Goal: Information Seeking & Learning: Understand process/instructions

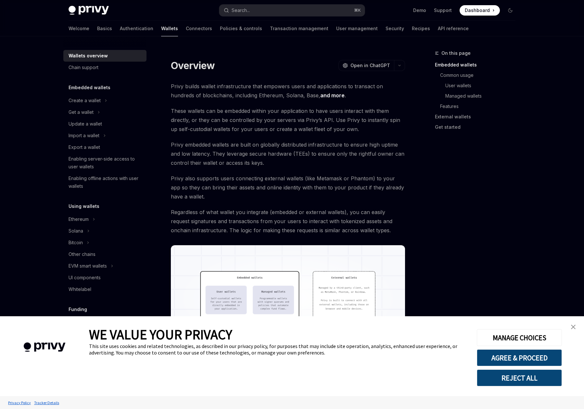
click at [575, 328] on link "close banner" at bounding box center [573, 327] width 13 height 13
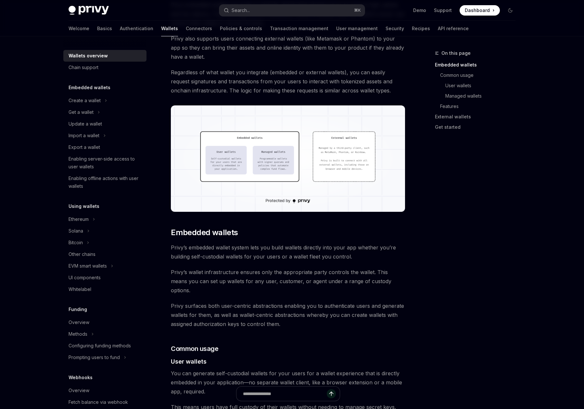
scroll to position [278, 0]
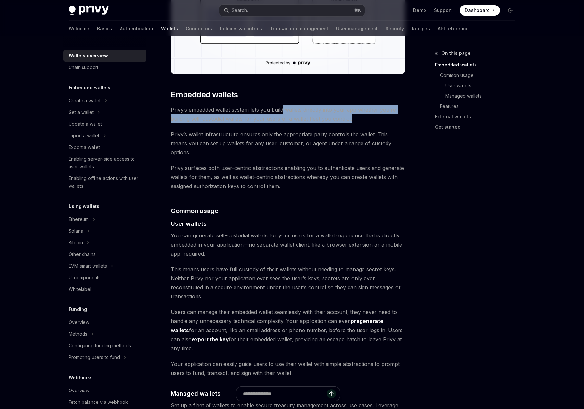
drag, startPoint x: 284, startPoint y: 110, endPoint x: 354, endPoint y: 121, distance: 70.7
click at [354, 121] on span "Privy’s embedded wallet system lets you build wallets directly into your app wh…" at bounding box center [288, 114] width 234 height 18
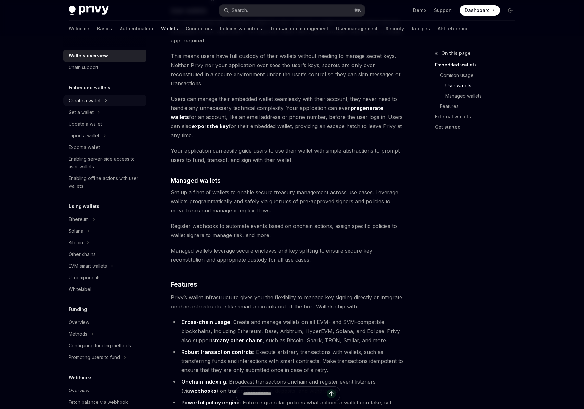
click at [81, 104] on div "Create a wallet" at bounding box center [85, 101] width 32 height 8
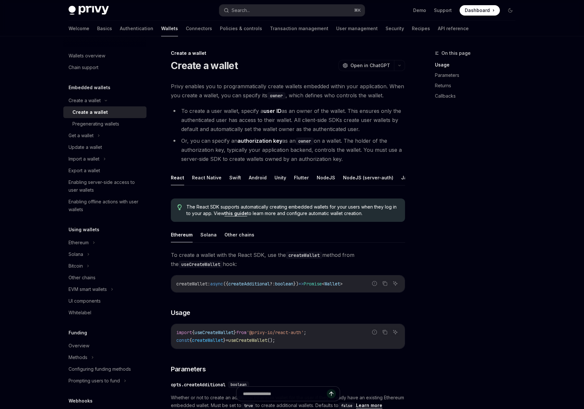
click at [109, 111] on div "Create a wallet" at bounding box center [107, 112] width 70 height 8
click at [216, 111] on li "To create a user wallet, specify a user ID as an owner of the wallet. This ensu…" at bounding box center [288, 120] width 234 height 27
click at [253, 114] on li "To create a user wallet, specify a user ID as an owner of the wallet. This ensu…" at bounding box center [288, 120] width 234 height 27
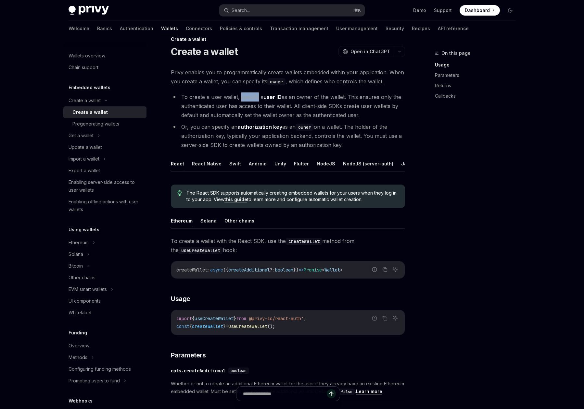
scroll to position [31, 0]
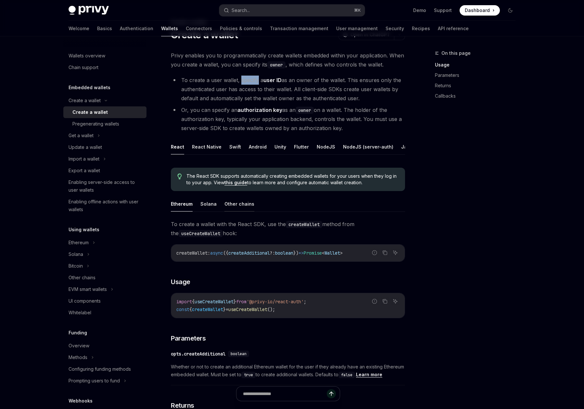
click at [224, 210] on button "Other chains" at bounding box center [239, 203] width 30 height 15
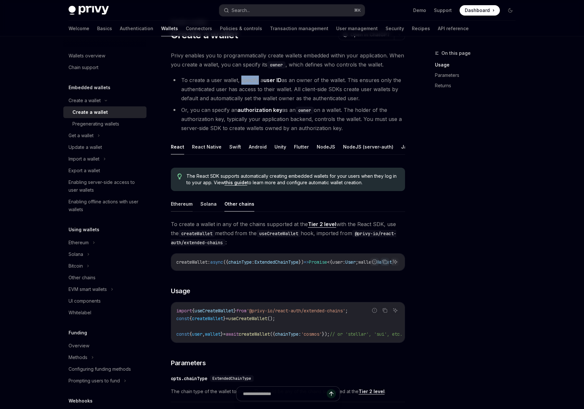
click at [189, 212] on button "Ethereum" at bounding box center [182, 203] width 22 height 15
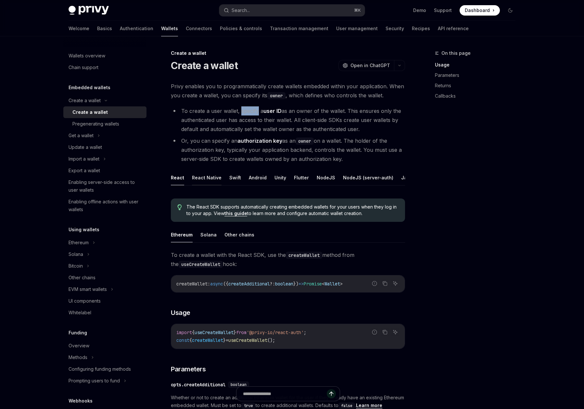
click at [208, 181] on button "React Native" at bounding box center [207, 177] width 30 height 15
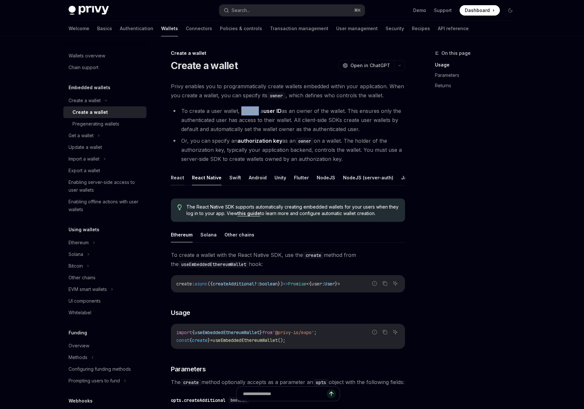
click at [180, 180] on button "React" at bounding box center [177, 177] width 13 height 15
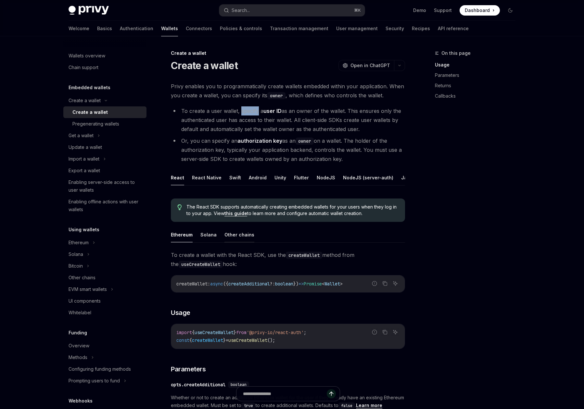
click at [239, 243] on button "Other chains" at bounding box center [239, 234] width 30 height 15
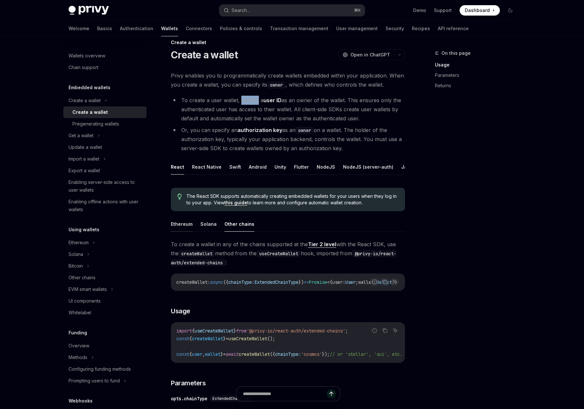
click at [185, 225] on button "Ethereum" at bounding box center [182, 224] width 22 height 15
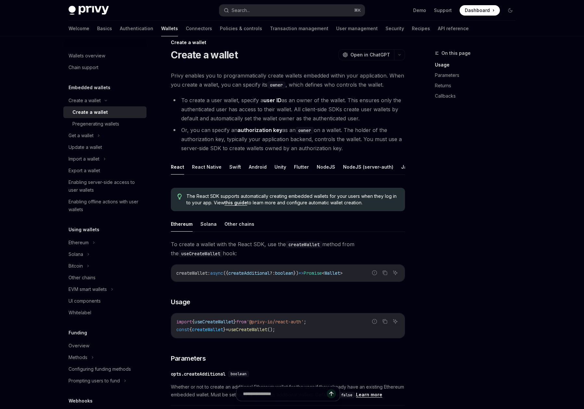
click at [230, 325] on span "useCreateWallet" at bounding box center [214, 322] width 39 height 6
copy span "useCreateWallet"
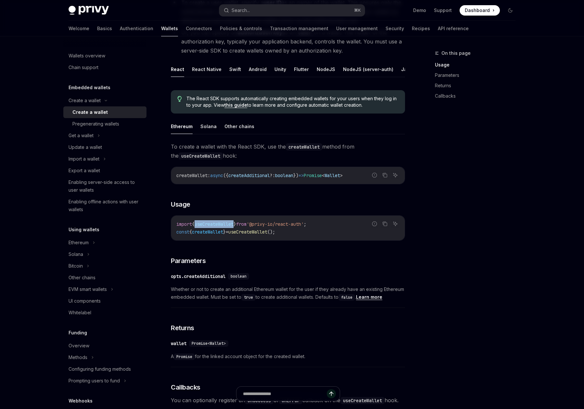
scroll to position [93, 0]
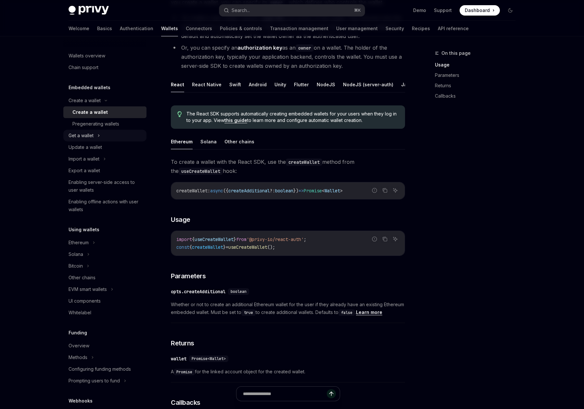
click at [91, 133] on div "Get a wallet" at bounding box center [81, 136] width 25 height 8
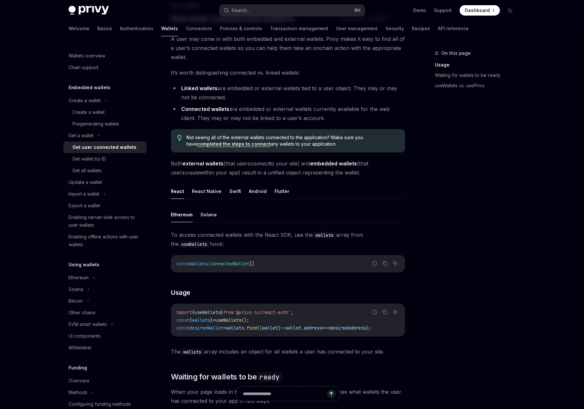
scroll to position [52, 0]
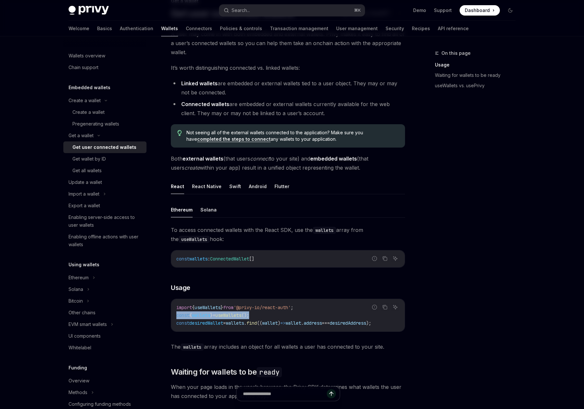
drag, startPoint x: 268, startPoint y: 316, endPoint x: 175, endPoint y: 316, distance: 92.9
click at [175, 316] on div "import { useWallets } from '@privy-io/react-auth' ; const { wallets } = useWall…" at bounding box center [287, 315] width 233 height 32
copy span "const { wallets } = useWallets ();"
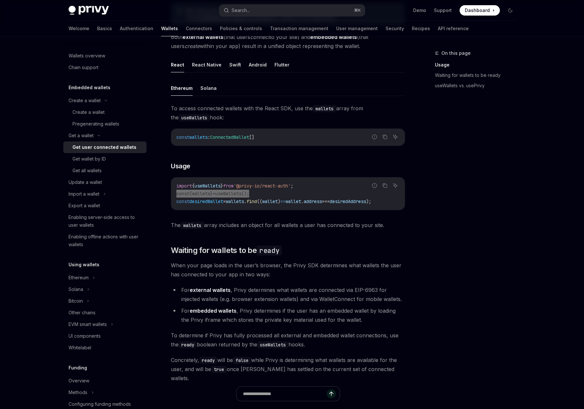
scroll to position [175, 0]
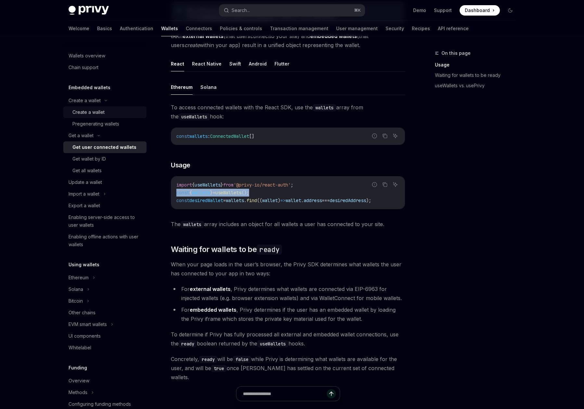
click at [96, 111] on div "Create a wallet" at bounding box center [88, 112] width 32 height 8
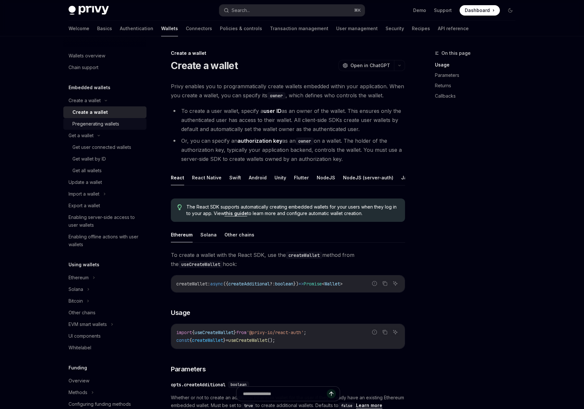
click at [97, 124] on div "Pregenerating wallets" at bounding box center [95, 124] width 47 height 8
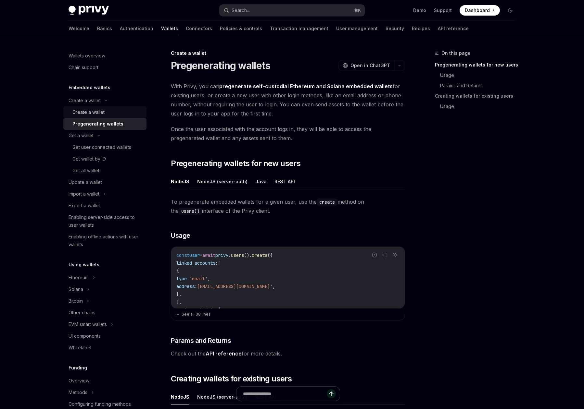
click at [101, 114] on div "Create a wallet" at bounding box center [88, 112] width 32 height 8
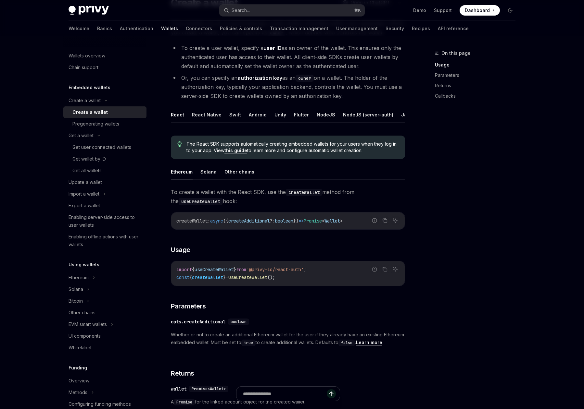
scroll to position [86, 0]
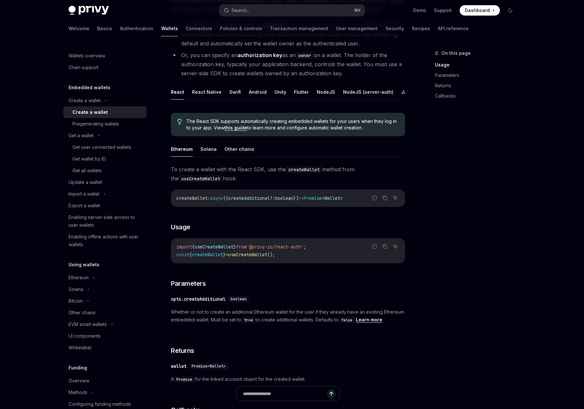
click at [220, 157] on ul "Ethereum Solana Other chains" at bounding box center [288, 150] width 234 height 16
click at [217, 157] on ul "Ethereum Solana Other chains" at bounding box center [288, 150] width 234 height 16
click at [215, 156] on ul "Ethereum Solana Other chains" at bounding box center [288, 150] width 234 height 16
click at [211, 156] on button "Solana" at bounding box center [208, 149] width 16 height 15
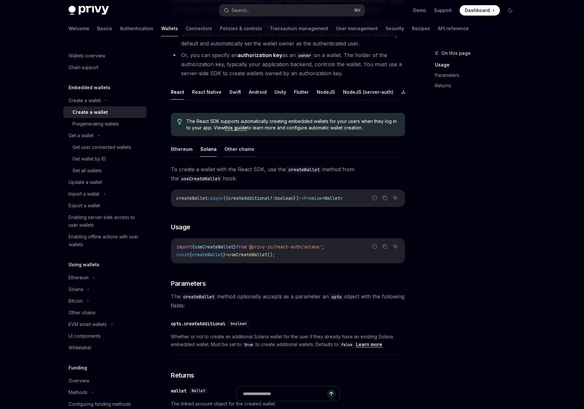
click at [239, 157] on button "Other chains" at bounding box center [239, 149] width 30 height 15
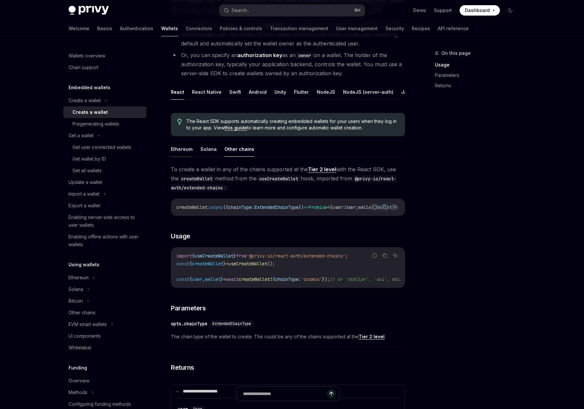
click at [185, 156] on button "Ethereum" at bounding box center [182, 149] width 22 height 15
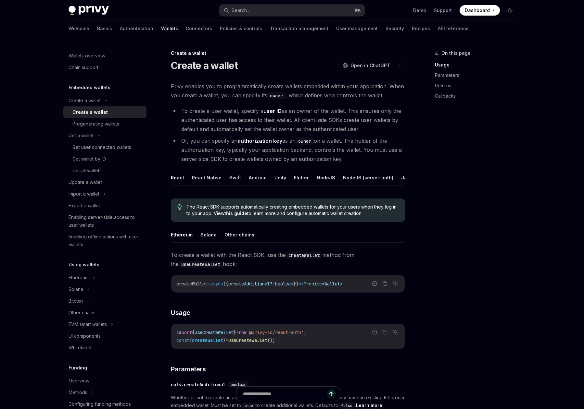
click at [174, 147] on li "Or, you can specify an authorization key as an owner on a wallet. The holder of…" at bounding box center [288, 149] width 234 height 27
click at [180, 141] on li "Or, you can specify an authorization key as an owner on a wallet. The holder of…" at bounding box center [288, 149] width 234 height 27
drag, startPoint x: 183, startPoint y: 141, endPoint x: 228, endPoint y: 140, distance: 45.1
click at [228, 140] on li "Or, you can specify an authorization key as an owner on a wallet. The holder of…" at bounding box center [288, 149] width 234 height 27
click at [222, 143] on li "Or, you can specify an authorization key as an owner on a wallet. The holder of…" at bounding box center [288, 149] width 234 height 27
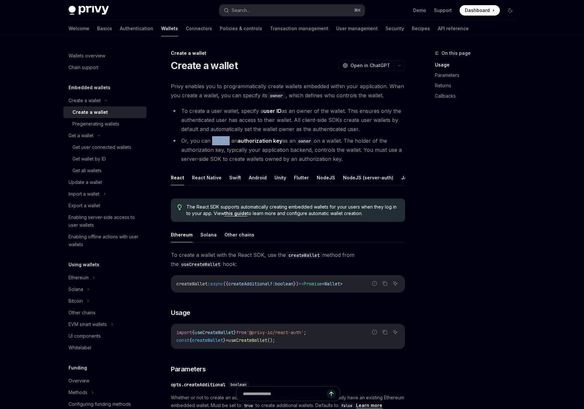
click at [222, 143] on li "Or, you can specify an authorization key as an owner on a wallet. The holder of…" at bounding box center [288, 149] width 234 height 27
click at [236, 142] on li "Or, you can specify an authorization key as an owner on a wallet. The holder of…" at bounding box center [288, 149] width 234 height 27
click at [233, 141] on li "Or, you can specify an authorization key as an owner on a wallet. The holder of…" at bounding box center [288, 149] width 234 height 27
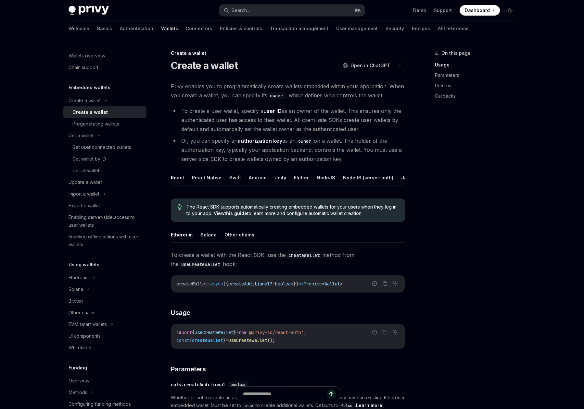
click at [220, 129] on li "To create a user wallet, specify a user ID as an owner of the wallet. This ensu…" at bounding box center [288, 120] width 234 height 27
click at [250, 128] on li "To create a user wallet, specify a user ID as an owner of the wallet. This ensu…" at bounding box center [288, 120] width 234 height 27
click at [265, 128] on li "To create a user wallet, specify a user ID as an owner of the wallet. This ensu…" at bounding box center [288, 120] width 234 height 27
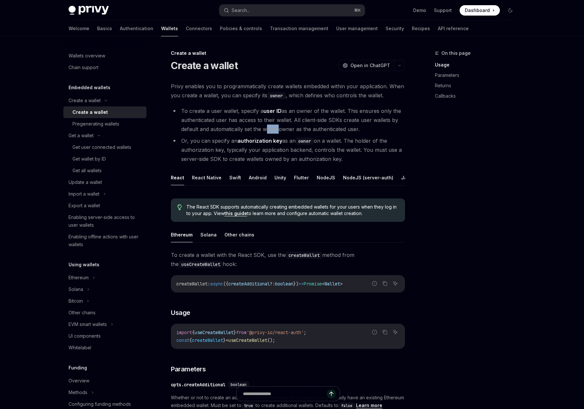
click at [265, 128] on li "To create a user wallet, specify a user ID as an owner of the wallet. This ensu…" at bounding box center [288, 120] width 234 height 27
click at [291, 126] on li "To create a user wallet, specify a user ID as an owner of the wallet. This ensu…" at bounding box center [288, 120] width 234 height 27
click at [302, 126] on li "To create a user wallet, specify a user ID as an owner of the wallet. This ensu…" at bounding box center [288, 120] width 234 height 27
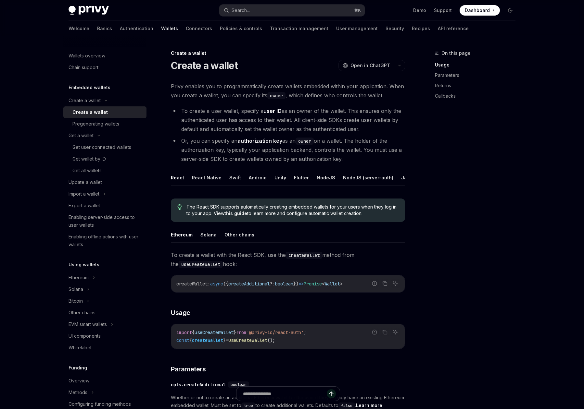
click at [334, 122] on li "To create a user wallet, specify a user ID as an owner of the wallet. This ensu…" at bounding box center [288, 120] width 234 height 27
click at [350, 126] on li "To create a user wallet, specify a user ID as an owner of the wallet. This ensu…" at bounding box center [288, 120] width 234 height 27
click at [323, 131] on li "To create a user wallet, specify a user ID as an owner of the wallet. This ensu…" at bounding box center [288, 120] width 234 height 27
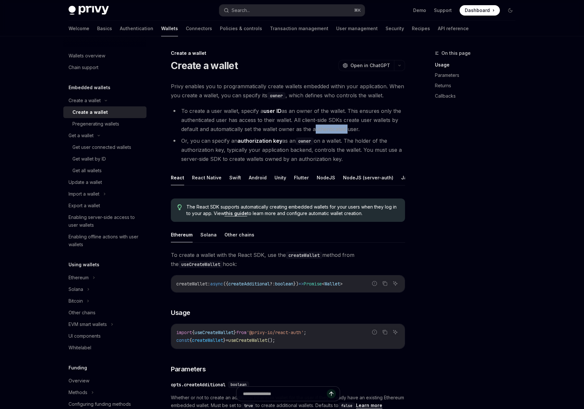
click at [323, 131] on li "To create a user wallet, specify a user ID as an owner of the wallet. This ensu…" at bounding box center [288, 120] width 234 height 27
click at [308, 139] on code "owner" at bounding box center [305, 141] width 18 height 7
click at [332, 141] on li "Or, you can specify an authorization key as an owner on a wallet. The holder of…" at bounding box center [288, 149] width 234 height 27
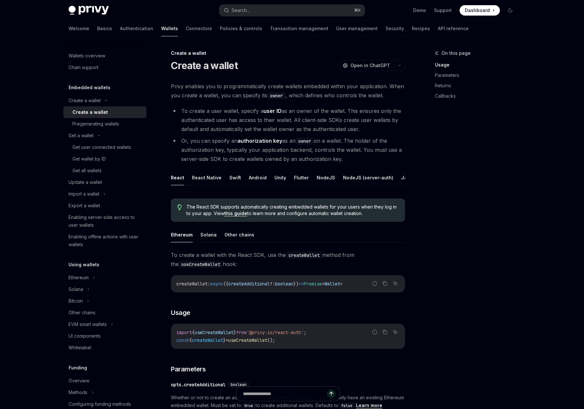
click at [360, 139] on li "Or, you can specify an authorization key as an owner on a wallet. The holder of…" at bounding box center [288, 149] width 234 height 27
click at [120, 31] on link "Authentication" at bounding box center [136, 29] width 33 height 16
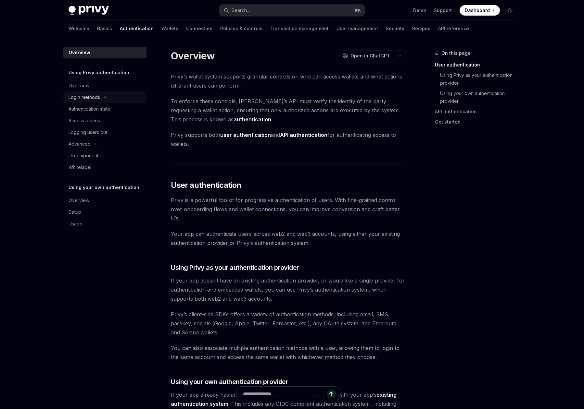
click at [113, 101] on div "Login methods" at bounding box center [104, 98] width 83 height 12
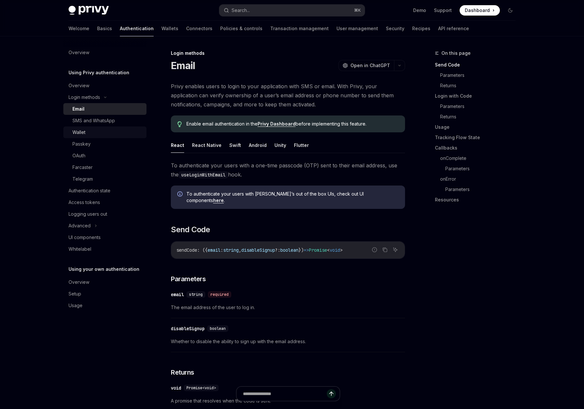
click at [107, 136] on div "Wallet" at bounding box center [107, 133] width 70 height 8
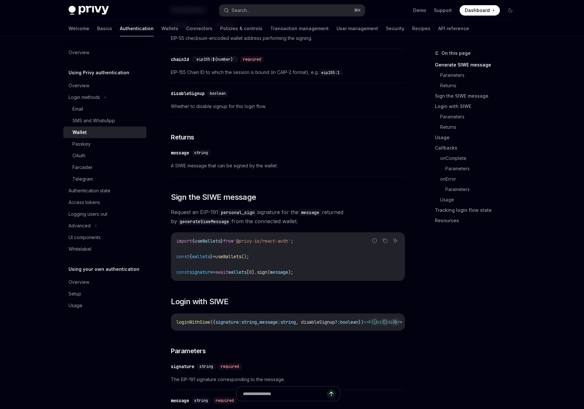
scroll to position [276, 0]
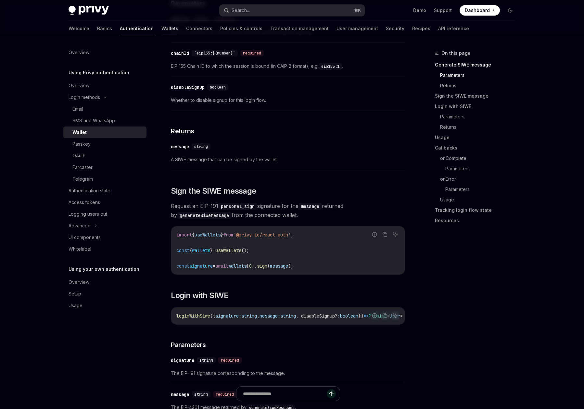
click at [161, 28] on link "Wallets" at bounding box center [169, 29] width 17 height 16
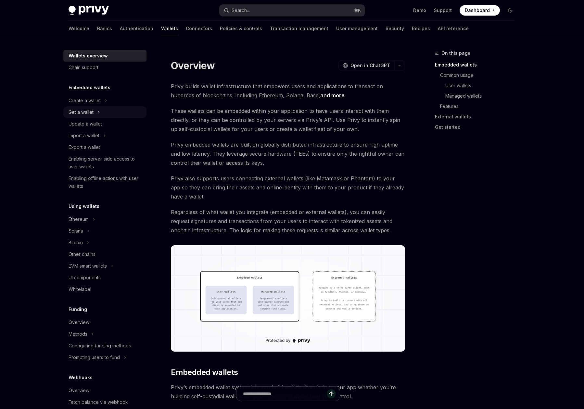
click at [84, 116] on div "Get a wallet" at bounding box center [104, 113] width 83 height 12
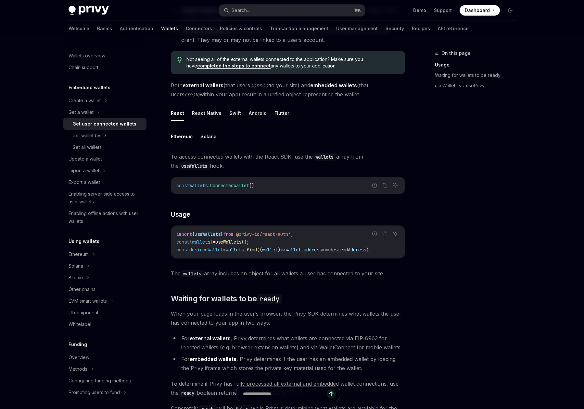
click at [217, 250] on span "desiredWallet" at bounding box center [206, 250] width 34 height 6
click at [176, 250] on span "const" at bounding box center [182, 250] width 13 height 6
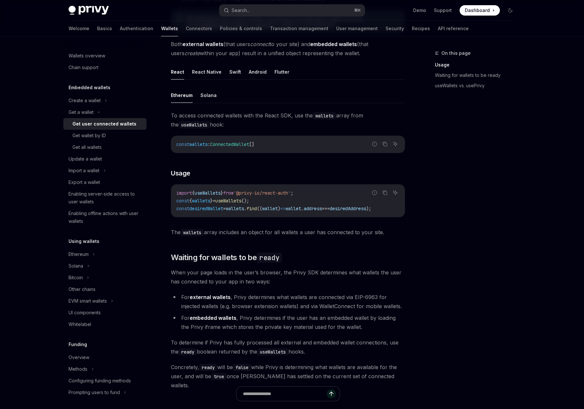
scroll to position [175, 0]
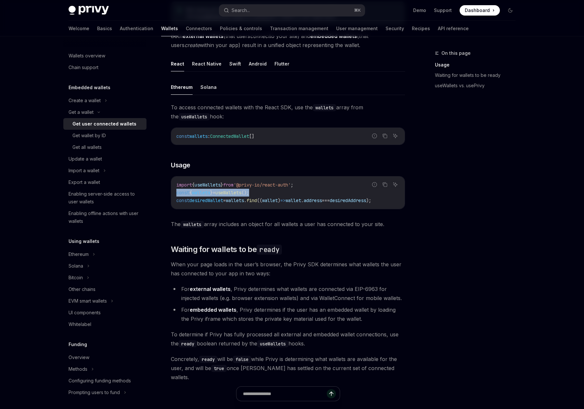
drag, startPoint x: 272, startPoint y: 194, endPoint x: 175, endPoint y: 192, distance: 96.8
click at [175, 192] on div "import { useWallets } from '@privy-io/react-auth' ; const { wallets } = useWall…" at bounding box center [287, 193] width 233 height 32
copy span "const { wallets } = useWallets ();"
click at [98, 98] on div "Create a wallet" at bounding box center [85, 101] width 32 height 8
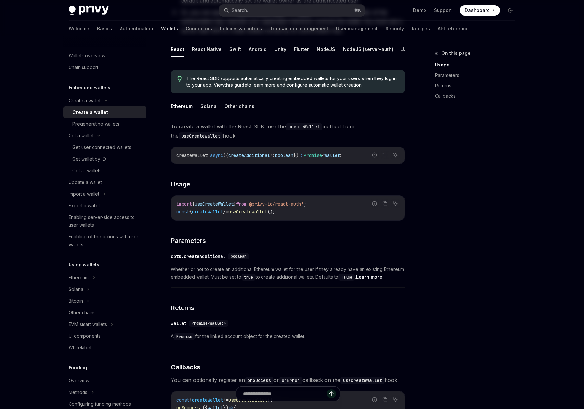
scroll to position [133, 0]
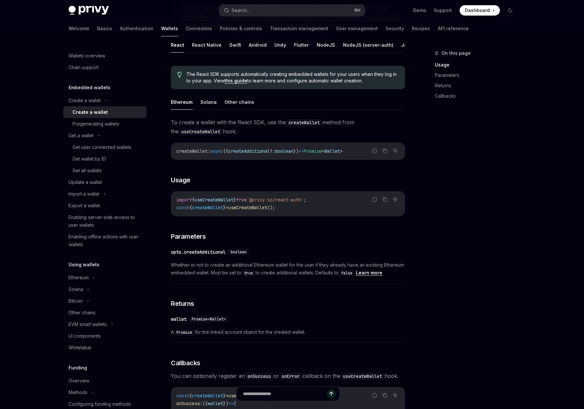
click at [310, 212] on code "import { useCreateWallet } from '@privy-io/react-auth' ; const { createWallet }…" at bounding box center [287, 204] width 223 height 16
drag, startPoint x: 299, startPoint y: 213, endPoint x: 167, endPoint y: 216, distance: 132.2
click at [167, 216] on div "Create a wallet Create a wallet OpenAI Open in ChatGPT OpenAI Open in ChatGPT P…" at bounding box center [227, 280] width 359 height 726
copy span "const { createWallet } = useCreateWallet ();"
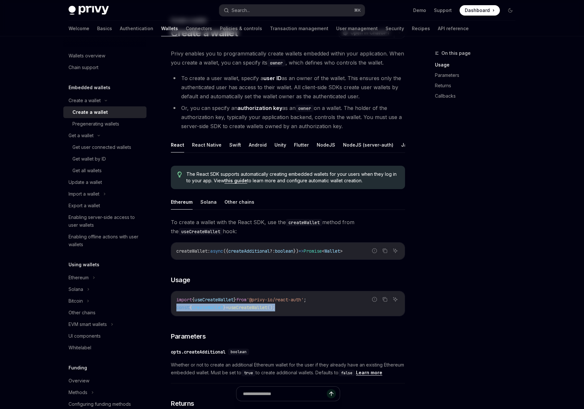
scroll to position [58, 0]
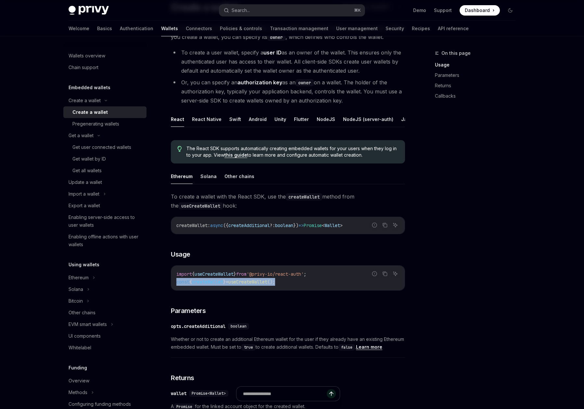
click at [241, 158] on link "this guide" at bounding box center [235, 155] width 23 height 6
type textarea "*"
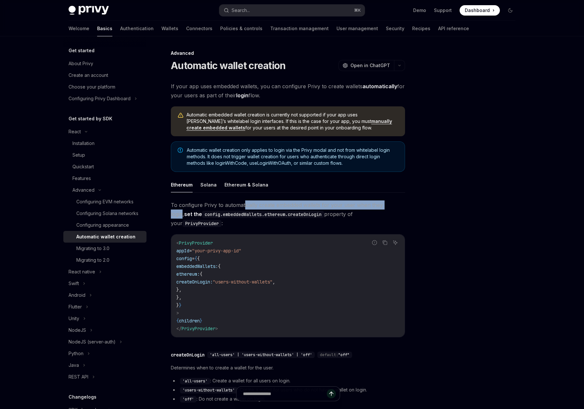
drag, startPoint x: 256, startPoint y: 205, endPoint x: 392, endPoint y: 208, distance: 136.1
click at [392, 208] on span "To configure Privy to automatically create embedded wallets for your user when …" at bounding box center [288, 214] width 234 height 27
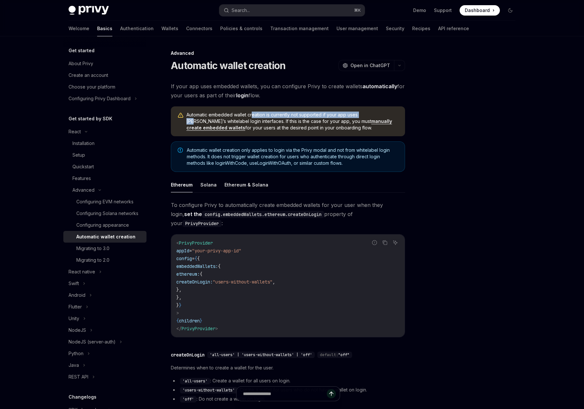
drag, startPoint x: 258, startPoint y: 116, endPoint x: 364, endPoint y: 115, distance: 106.2
click at [364, 115] on span "Automatic embedded wallet creation is currently not supported if your app uses …" at bounding box center [292, 121] width 212 height 19
click at [209, 123] on span "Automatic embedded wallet creation is currently not supported if your app uses …" at bounding box center [292, 121] width 212 height 19
drag, startPoint x: 225, startPoint y: 122, endPoint x: 292, endPoint y: 122, distance: 66.9
click at [292, 122] on span "Automatic embedded wallet creation is currently not supported if your app uses …" at bounding box center [292, 121] width 212 height 19
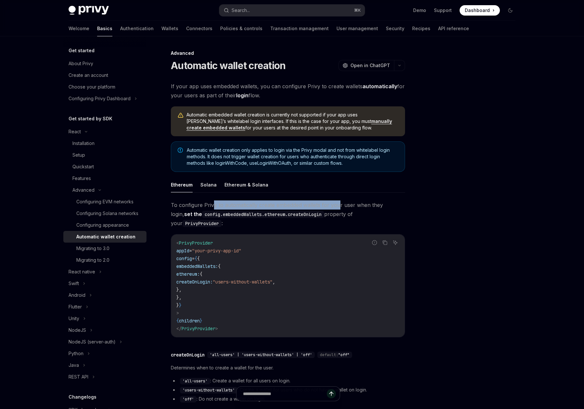
drag, startPoint x: 211, startPoint y: 205, endPoint x: 338, endPoint y: 206, distance: 126.3
click at [338, 206] on span "To configure Privy to automatically create embedded wallets for your user when …" at bounding box center [288, 214] width 234 height 27
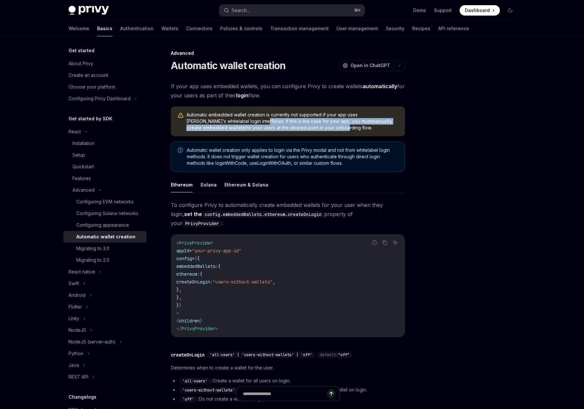
drag, startPoint x: 222, startPoint y: 122, endPoint x: 279, endPoint y: 126, distance: 57.0
click at [279, 126] on span "Automatic embedded wallet creation is currently not supported if your app uses …" at bounding box center [292, 121] width 212 height 19
click at [219, 130] on span "Automatic embedded wallet creation is currently not supported if your app uses …" at bounding box center [292, 121] width 212 height 19
click at [295, 13] on button "Search... ⌘ K" at bounding box center [291, 11] width 145 height 12
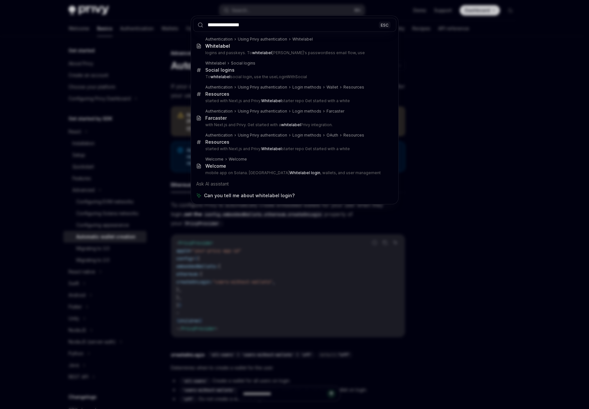
type input "**********"
click at [443, 139] on div "**********" at bounding box center [294, 204] width 589 height 409
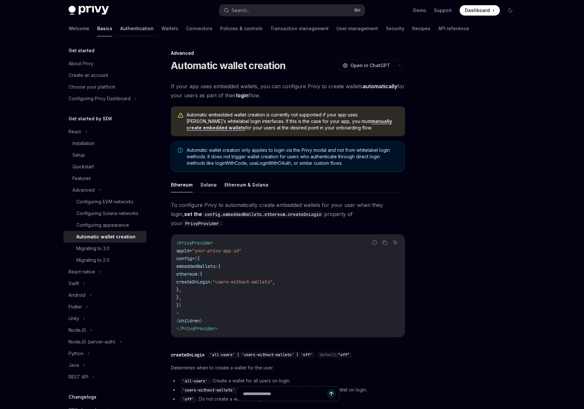
click at [120, 31] on link "Authentication" at bounding box center [136, 29] width 33 height 16
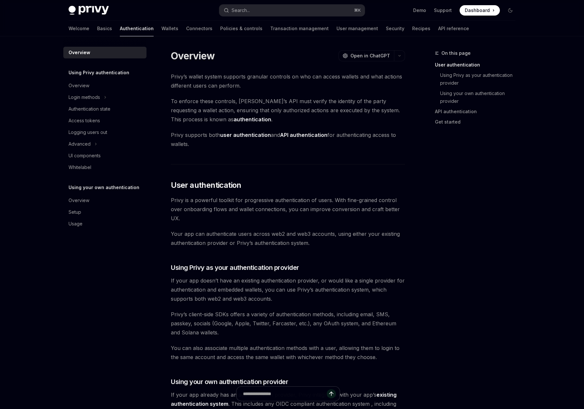
click at [152, 27] on div "Welcome Basics Authentication Wallets Connectors Policies & controls Transactio…" at bounding box center [269, 29] width 400 height 16
click at [161, 28] on link "Wallets" at bounding box center [169, 29] width 17 height 16
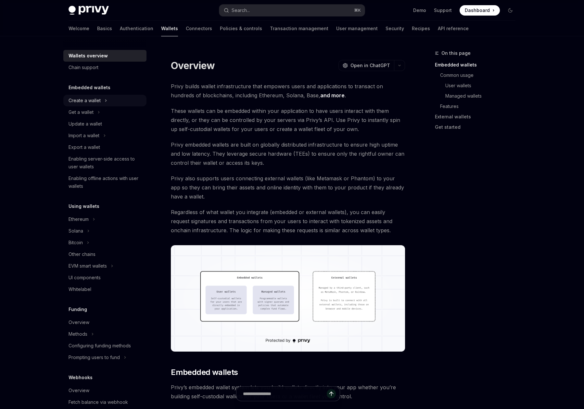
click at [98, 105] on div "Create a wallet" at bounding box center [104, 101] width 83 height 12
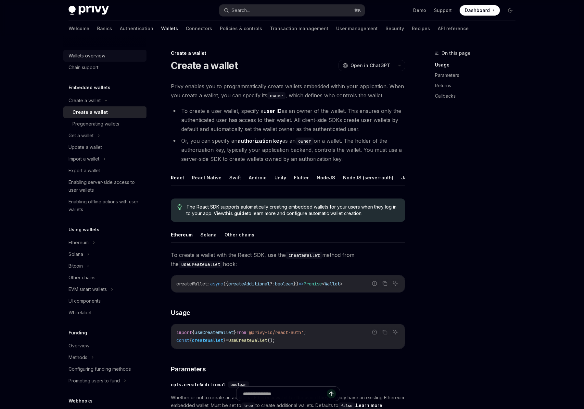
click at [85, 56] on div "Wallets overview" at bounding box center [87, 56] width 37 height 8
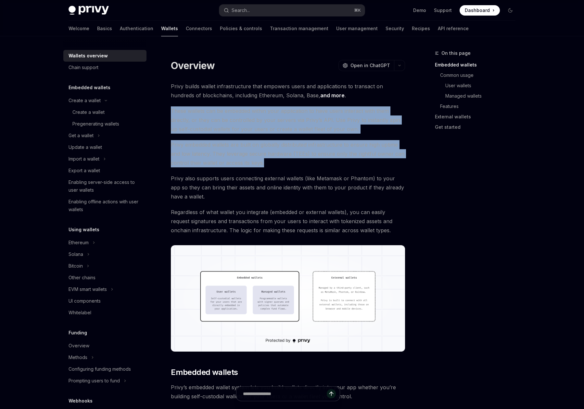
drag, startPoint x: 172, startPoint y: 110, endPoint x: 364, endPoint y: 162, distance: 198.7
click at [268, 153] on span "Privy embedded wallets are built on globally distributed infrastructure to ensu…" at bounding box center [288, 153] width 234 height 27
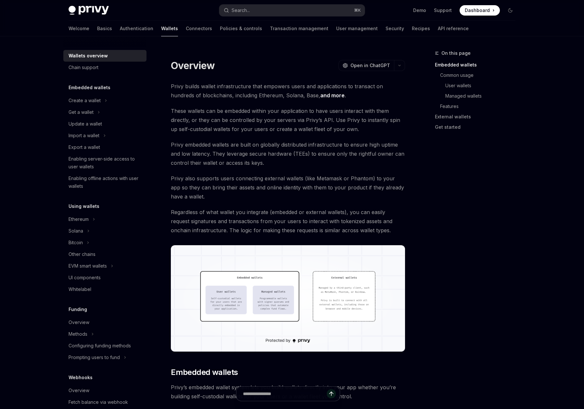
type textarea "*"
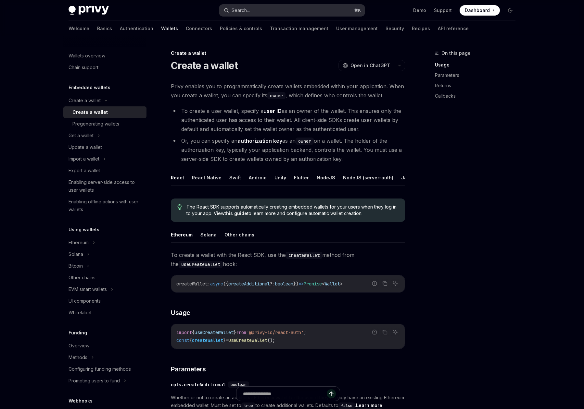
click at [300, 8] on button "Search... ⌘ K" at bounding box center [291, 11] width 145 height 12
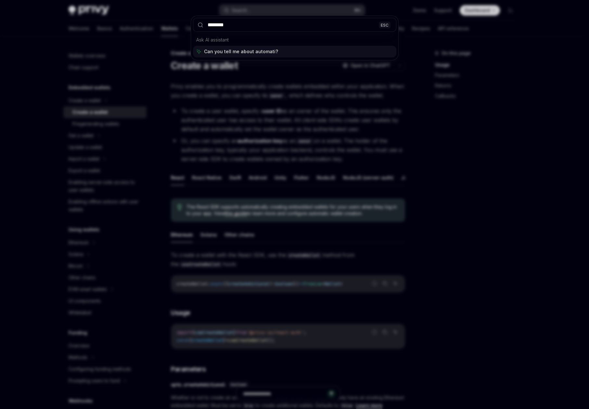
type input "*********"
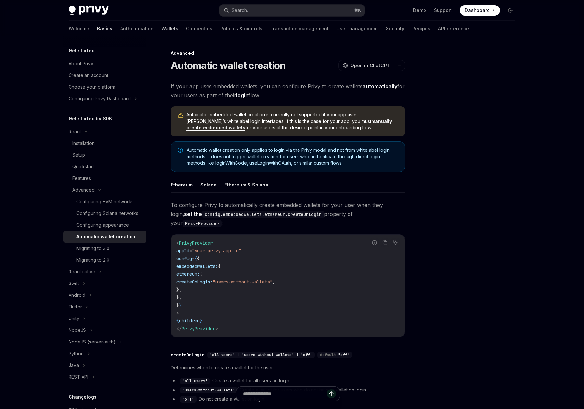
click at [161, 29] on link "Wallets" at bounding box center [169, 29] width 17 height 16
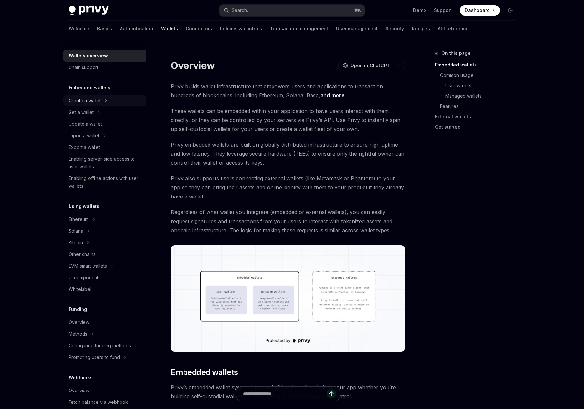
click at [90, 102] on div "Create a wallet" at bounding box center [85, 101] width 32 height 8
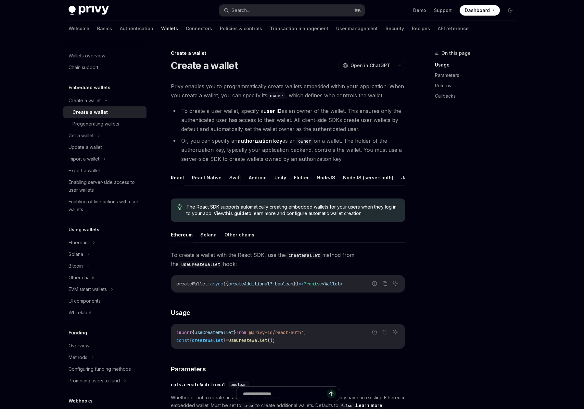
click at [94, 113] on div "Create a wallet" at bounding box center [89, 112] width 35 height 8
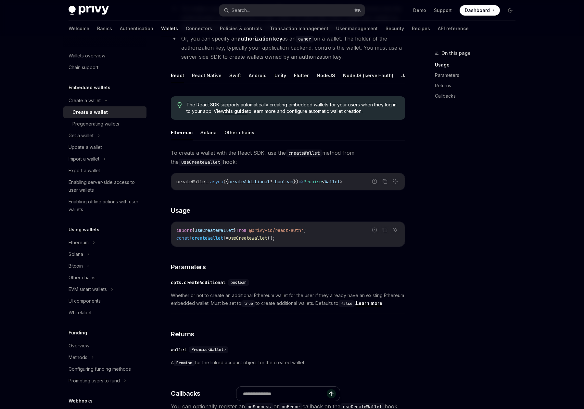
scroll to position [115, 0]
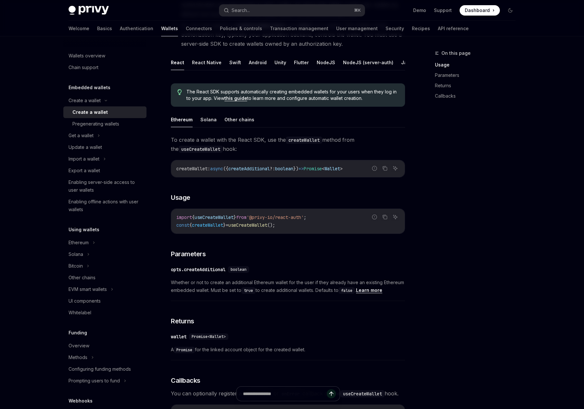
click at [263, 172] on span "createAdditional" at bounding box center [249, 169] width 42 height 6
click at [212, 300] on div "​ opts.createAdditional boolean Whether or not to create an additional Ethereum…" at bounding box center [288, 282] width 234 height 39
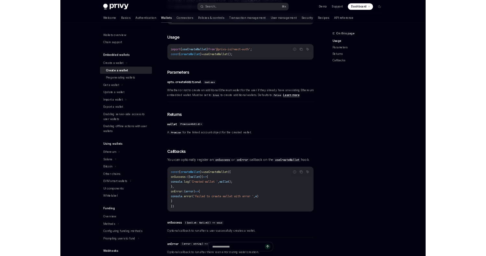
scroll to position [264, 0]
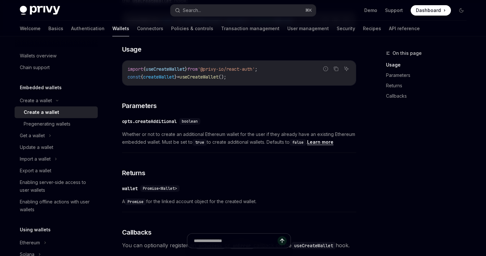
click at [386, 138] on div "On this page Usage Parameters Returns Callbacks" at bounding box center [422, 152] width 99 height 207
type textarea "*"
